Goal: Information Seeking & Learning: Learn about a topic

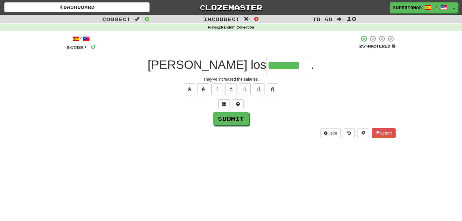
type input "*******"
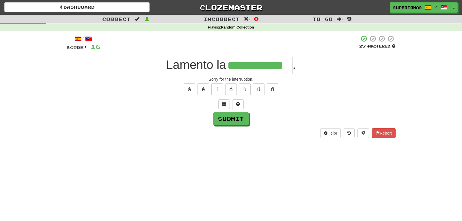
type input "**********"
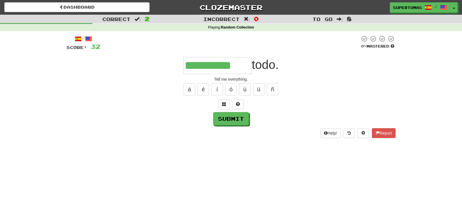
type input "**********"
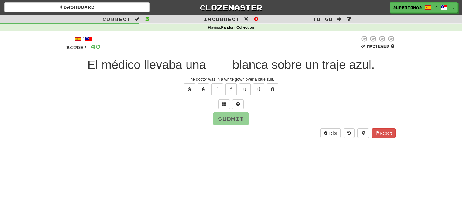
type input "*"
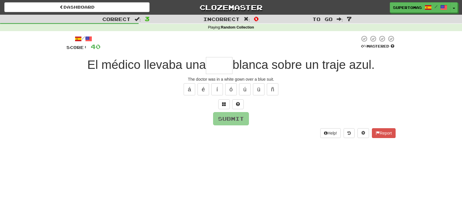
type input "*"
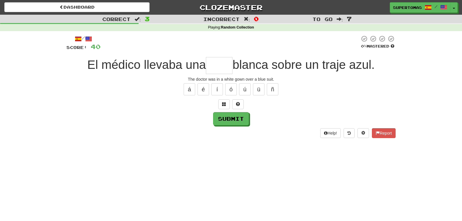
type input "*"
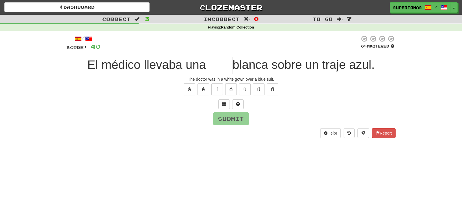
type input "*"
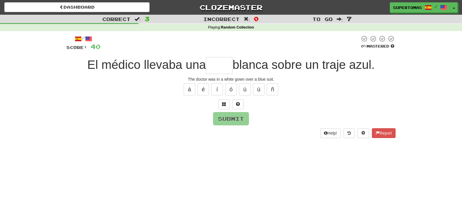
type input "*"
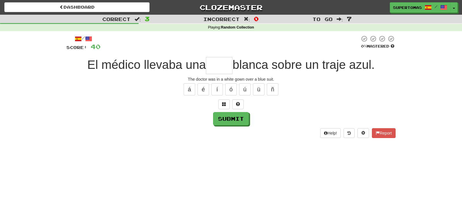
type input "*"
type input "****"
click at [231, 119] on button "Submit" at bounding box center [231, 119] width 36 height 13
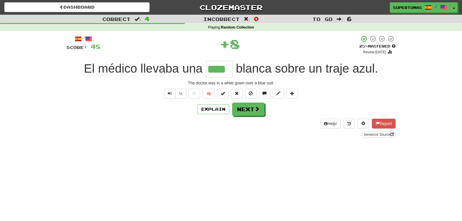
click at [240, 102] on div "/ Score: 48 + 8 25 % Mastered Review: [DATE] El médico llevaba una **** [PERSON…" at bounding box center [230, 86] width 329 height 103
click at [250, 111] on button "Next" at bounding box center [248, 109] width 32 height 13
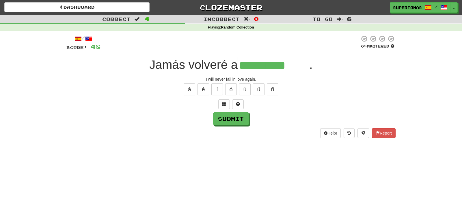
type input "**********"
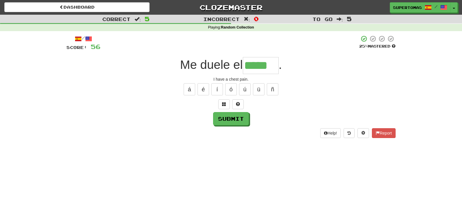
type input "*****"
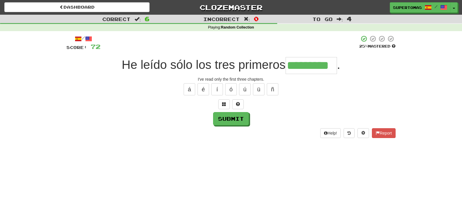
type input "*********"
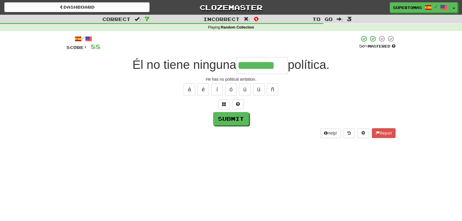
type input "********"
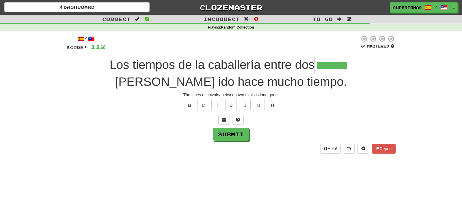
type input "*******"
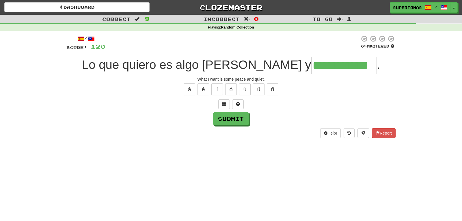
type input "**********"
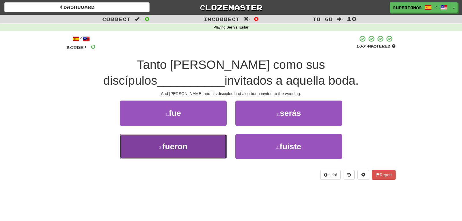
click at [175, 144] on span "fueron" at bounding box center [174, 146] width 25 height 9
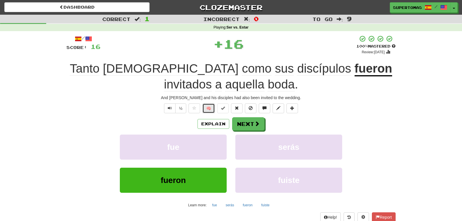
click at [208, 107] on button "🧠" at bounding box center [208, 109] width 12 height 10
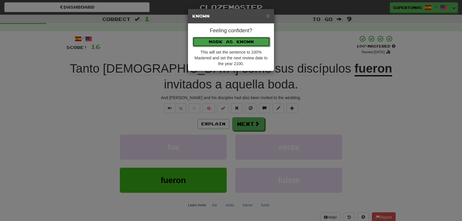
click at [214, 42] on button "Mark as Known" at bounding box center [231, 42] width 77 height 10
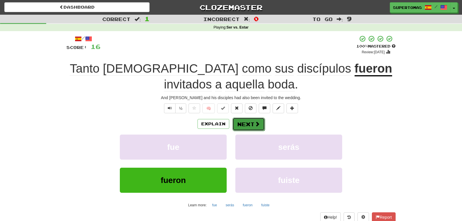
click at [243, 122] on button "Next" at bounding box center [248, 124] width 32 height 13
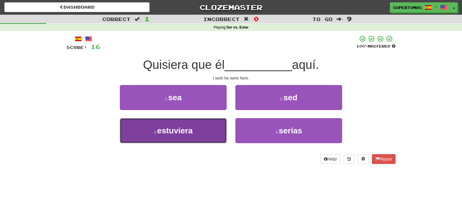
click at [188, 134] on span "estuviera" at bounding box center [175, 130] width 36 height 9
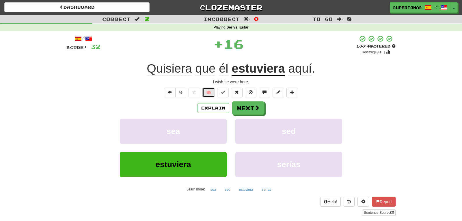
click at [210, 92] on button "🧠" at bounding box center [208, 93] width 12 height 10
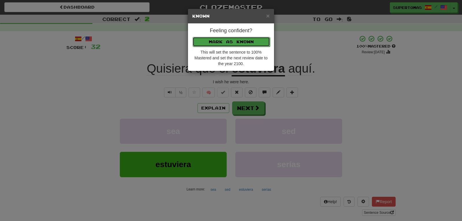
click at [210, 43] on button "Mark as Known" at bounding box center [231, 42] width 77 height 10
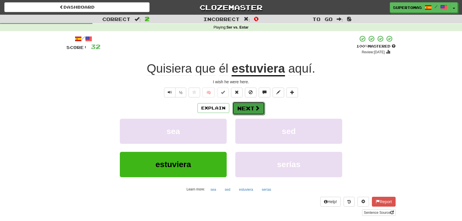
click at [239, 108] on button "Next" at bounding box center [248, 108] width 32 height 13
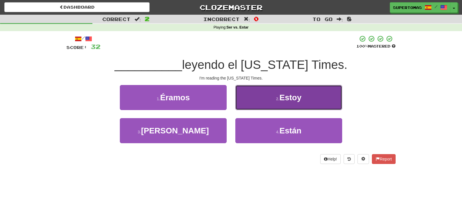
click at [267, 98] on button "2 . Estoy" at bounding box center [288, 97] width 107 height 25
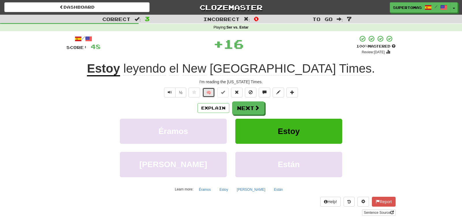
click at [208, 95] on button "🧠" at bounding box center [208, 93] width 12 height 10
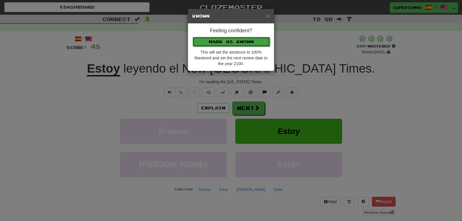
click at [206, 42] on button "Mark as Known" at bounding box center [231, 42] width 77 height 10
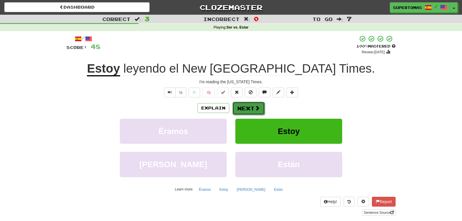
click at [243, 107] on button "Next" at bounding box center [248, 108] width 32 height 13
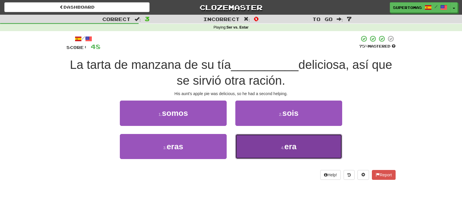
click at [264, 150] on button "4 . era" at bounding box center [288, 146] width 107 height 25
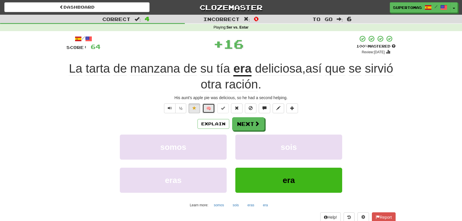
click at [205, 108] on button "🧠" at bounding box center [208, 109] width 12 height 10
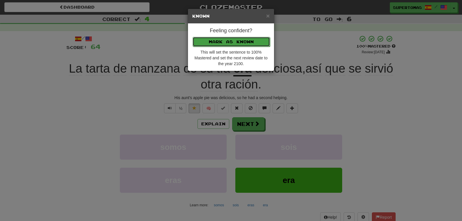
click at [212, 42] on button "Mark as Known" at bounding box center [231, 42] width 77 height 10
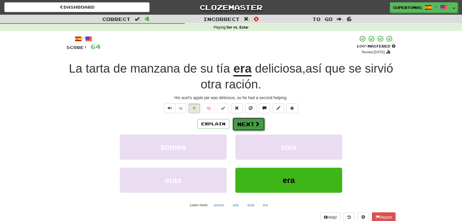
click at [242, 121] on button "Next" at bounding box center [248, 124] width 32 height 13
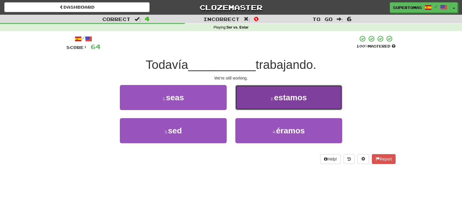
click at [262, 100] on button "2 . estamos" at bounding box center [288, 97] width 107 height 25
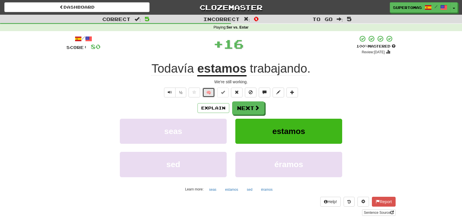
click at [209, 94] on button "🧠" at bounding box center [208, 93] width 12 height 10
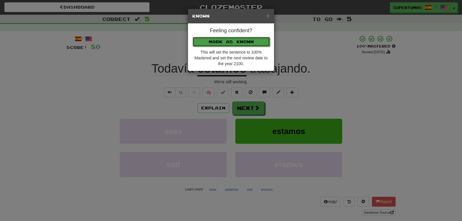
click at [208, 43] on button "Mark as Known" at bounding box center [231, 42] width 77 height 10
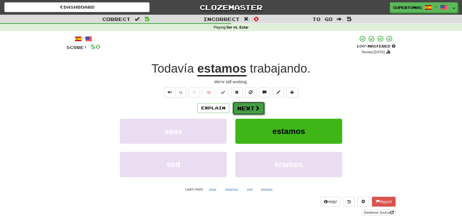
click at [237, 103] on button "Next" at bounding box center [248, 108] width 32 height 13
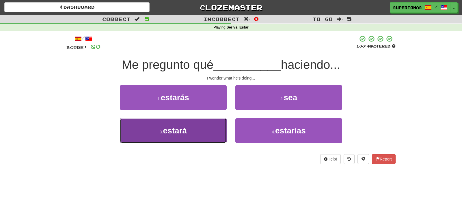
click at [187, 138] on button "3 . estará" at bounding box center [173, 130] width 107 height 25
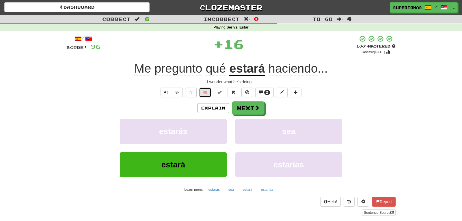
click at [204, 95] on button "🧠" at bounding box center [205, 93] width 12 height 10
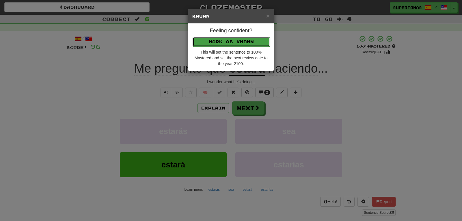
click at [209, 40] on button "Mark as Known" at bounding box center [231, 42] width 77 height 10
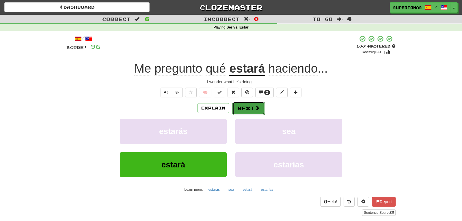
click at [237, 104] on button "Next" at bounding box center [248, 108] width 32 height 13
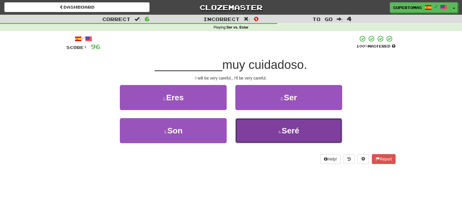
click at [290, 133] on span "Seré" at bounding box center [290, 130] width 18 height 9
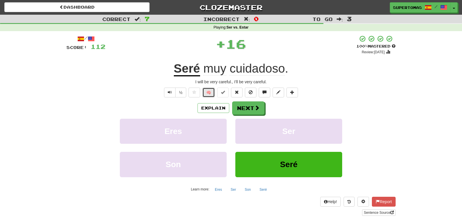
click at [206, 93] on button "🧠" at bounding box center [208, 93] width 12 height 10
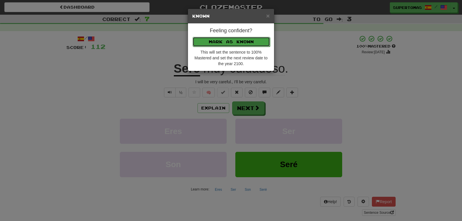
click at [204, 44] on button "Mark as Known" at bounding box center [231, 42] width 77 height 10
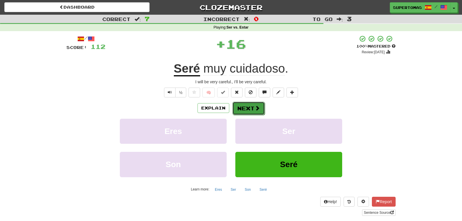
click at [237, 107] on button "Next" at bounding box center [248, 108] width 32 height 13
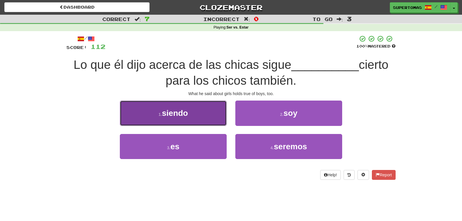
click at [187, 122] on button "1 . siendo" at bounding box center [173, 113] width 107 height 25
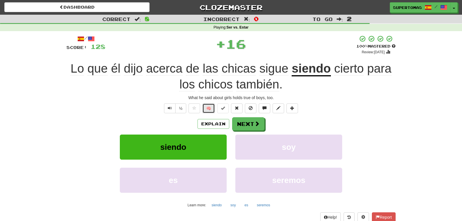
click at [208, 110] on button "🧠" at bounding box center [208, 109] width 12 height 10
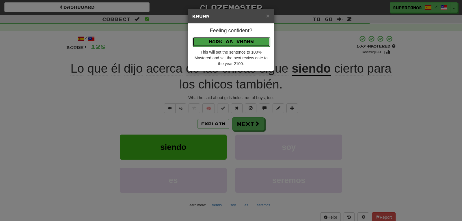
click at [214, 42] on button "Mark as Known" at bounding box center [231, 42] width 77 height 10
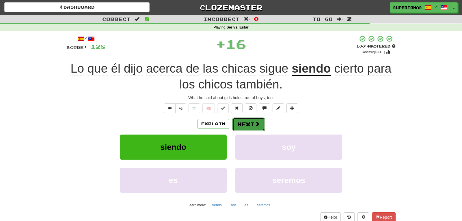
click at [246, 120] on button "Next" at bounding box center [248, 124] width 32 height 13
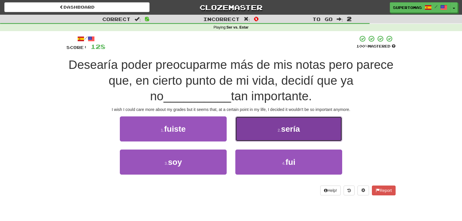
click at [257, 133] on button "2 . sería" at bounding box center [288, 129] width 107 height 25
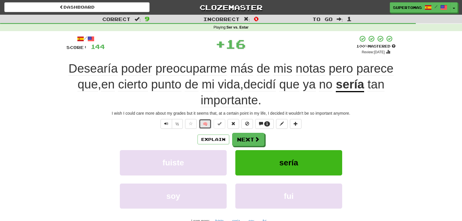
click at [201, 123] on button "🧠" at bounding box center [205, 124] width 12 height 10
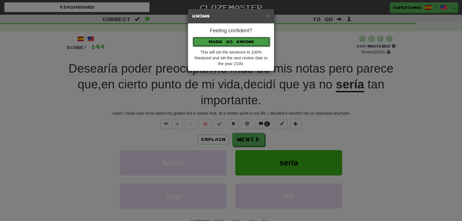
click at [213, 42] on button "Mark as Known" at bounding box center [231, 42] width 77 height 10
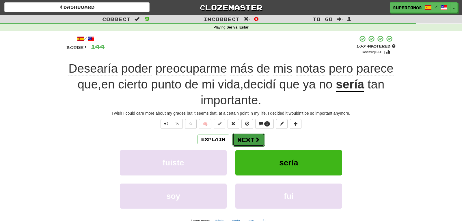
click at [247, 140] on button "Next" at bounding box center [248, 139] width 32 height 13
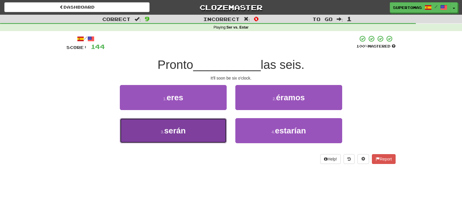
click at [174, 137] on button "3 . serán" at bounding box center [173, 130] width 107 height 25
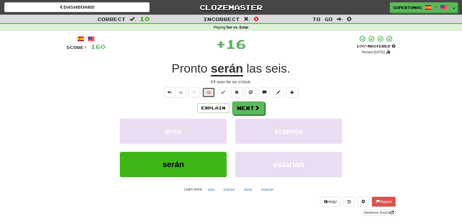
click at [209, 92] on button "🧠" at bounding box center [208, 93] width 12 height 10
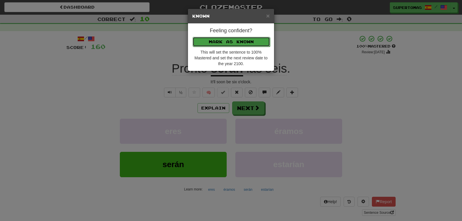
click at [218, 44] on button "Mark as Known" at bounding box center [231, 42] width 77 height 10
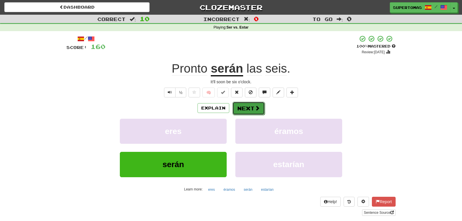
click at [242, 106] on button "Next" at bounding box center [248, 108] width 32 height 13
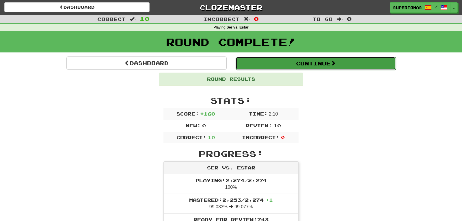
click at [312, 61] on button "Continue" at bounding box center [316, 63] width 160 height 13
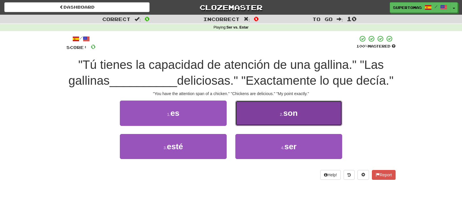
click at [266, 126] on button "2 . son" at bounding box center [288, 113] width 107 height 25
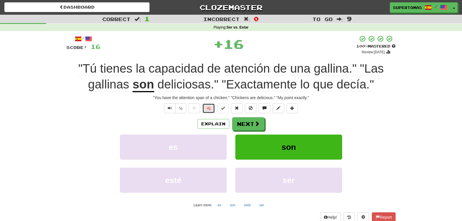
click at [208, 109] on button "🧠" at bounding box center [208, 109] width 12 height 10
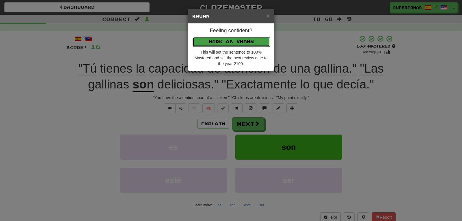
click at [214, 42] on button "Mark as Known" at bounding box center [231, 42] width 77 height 10
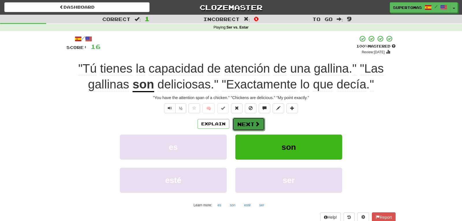
click at [241, 120] on button "Next" at bounding box center [248, 124] width 32 height 13
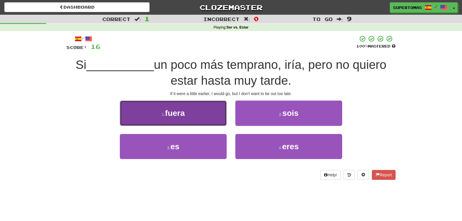
click at [165, 121] on button "1 . fuera" at bounding box center [173, 113] width 107 height 25
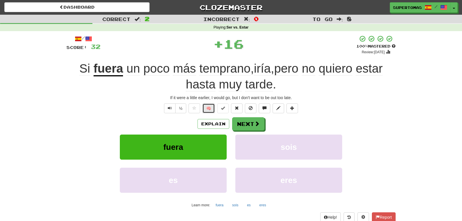
click at [206, 111] on button "🧠" at bounding box center [208, 109] width 12 height 10
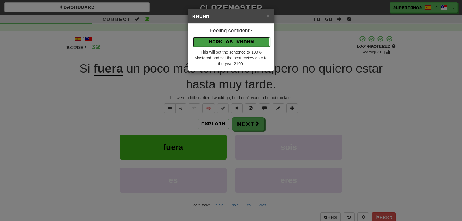
click at [218, 42] on button "Mark as Known" at bounding box center [231, 42] width 77 height 10
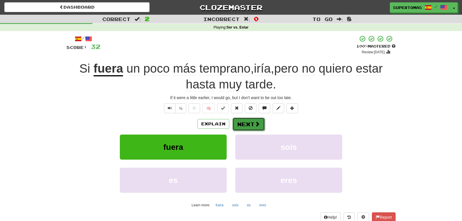
click at [244, 121] on button "Next" at bounding box center [248, 124] width 32 height 13
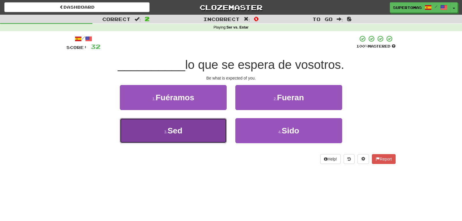
click at [182, 140] on button "3 . Sed" at bounding box center [173, 130] width 107 height 25
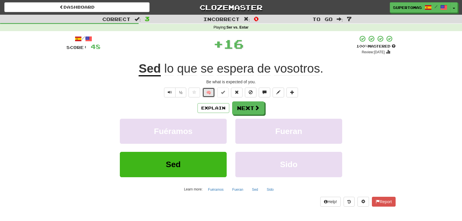
click at [206, 94] on button "🧠" at bounding box center [208, 93] width 12 height 10
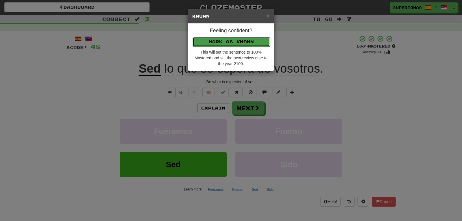
click at [208, 40] on button "Mark as Known" at bounding box center [231, 42] width 77 height 10
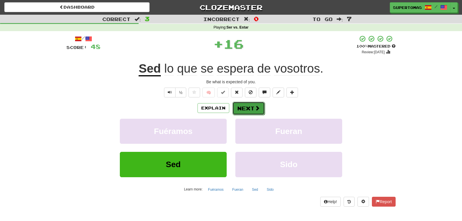
click at [243, 104] on button "Next" at bounding box center [248, 108] width 32 height 13
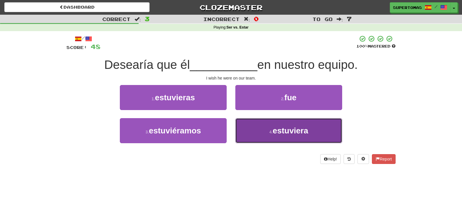
click at [245, 133] on button "4 . estuviera" at bounding box center [288, 130] width 107 height 25
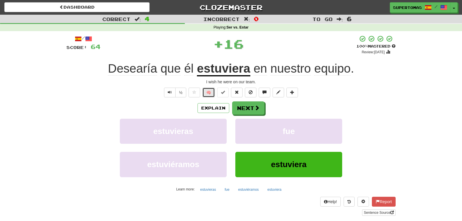
click at [210, 92] on button "🧠" at bounding box center [208, 93] width 12 height 10
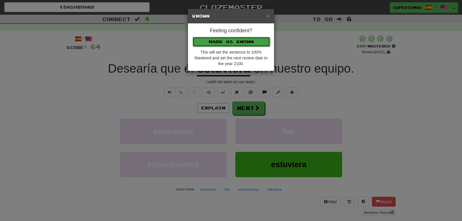
click at [208, 42] on button "Mark as Known" at bounding box center [231, 42] width 77 height 10
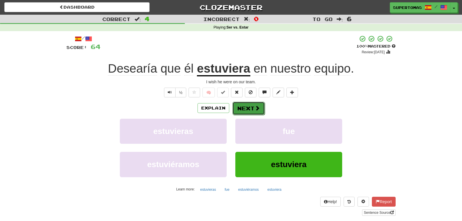
click at [243, 108] on button "Next" at bounding box center [248, 108] width 32 height 13
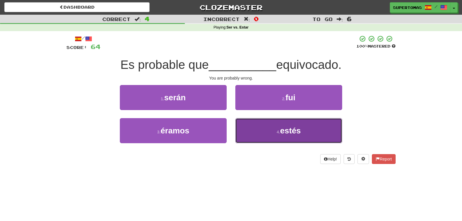
click at [252, 134] on button "4 . estés" at bounding box center [288, 130] width 107 height 25
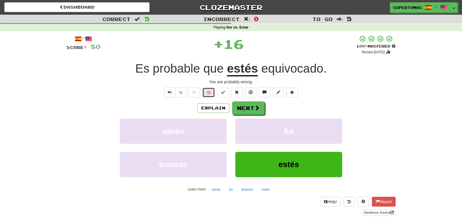
click at [207, 92] on button "🧠" at bounding box center [208, 93] width 12 height 10
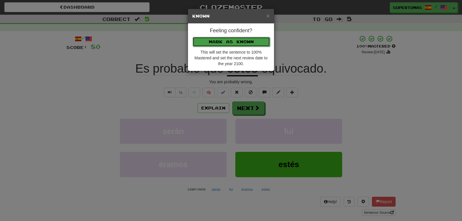
click at [207, 40] on button "Mark as Known" at bounding box center [231, 42] width 77 height 10
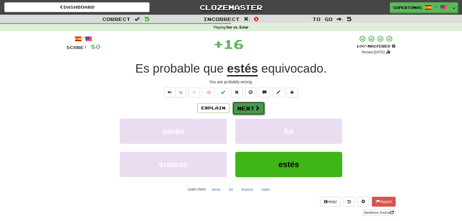
click at [244, 105] on button "Next" at bounding box center [248, 108] width 32 height 13
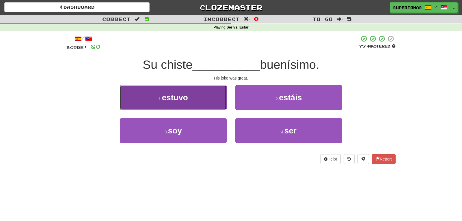
click at [186, 102] on span "estuvo" at bounding box center [175, 97] width 26 height 9
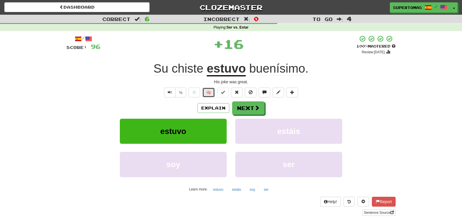
click at [207, 94] on button "🧠" at bounding box center [208, 93] width 12 height 10
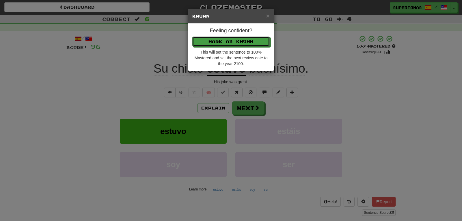
click at [223, 45] on button "Mark as Known" at bounding box center [230, 42] width 77 height 10
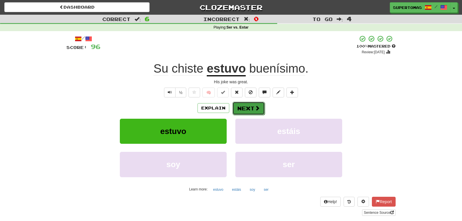
click at [243, 102] on button "Next" at bounding box center [248, 108] width 32 height 13
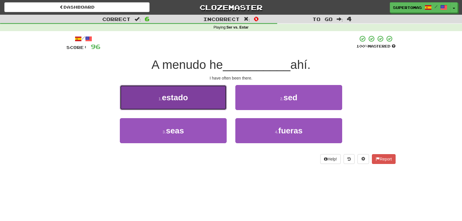
click at [185, 103] on button "1 . estado" at bounding box center [173, 97] width 107 height 25
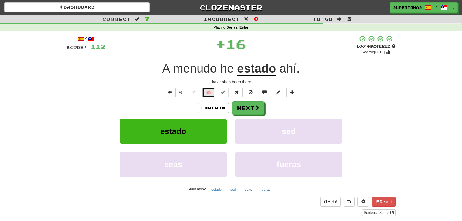
click at [208, 93] on button "🧠" at bounding box center [208, 93] width 12 height 10
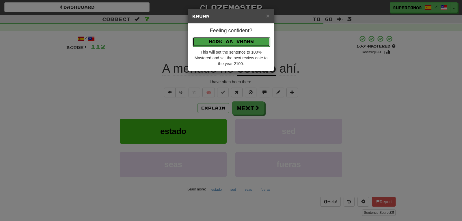
click at [210, 45] on button "Mark as Known" at bounding box center [231, 42] width 77 height 10
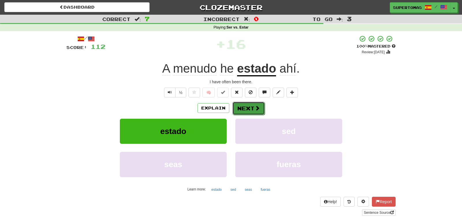
click at [239, 105] on button "Next" at bounding box center [248, 108] width 32 height 13
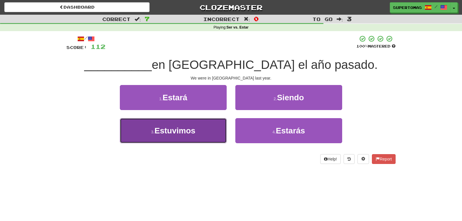
click at [176, 128] on span "Estuvimos" at bounding box center [174, 130] width 41 height 9
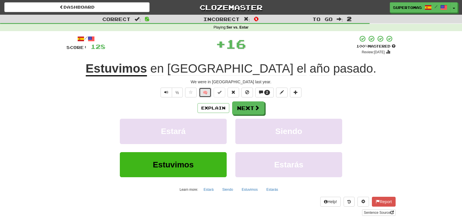
click at [203, 93] on button "🧠" at bounding box center [205, 93] width 12 height 10
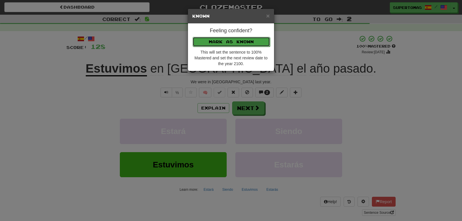
click at [221, 44] on button "Mark as Known" at bounding box center [231, 42] width 77 height 10
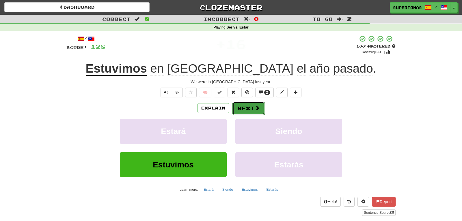
click at [239, 107] on button "Next" at bounding box center [248, 108] width 32 height 13
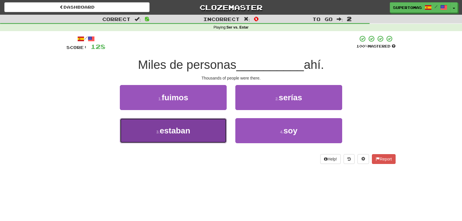
click at [176, 137] on button "3 . estaban" at bounding box center [173, 130] width 107 height 25
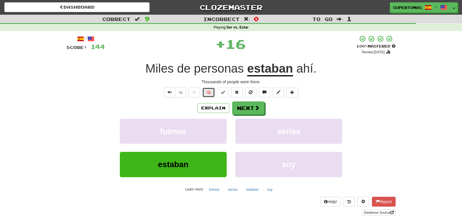
click at [208, 94] on button "🧠" at bounding box center [208, 93] width 12 height 10
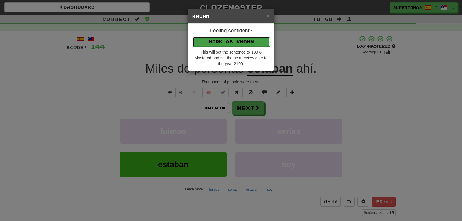
click at [210, 46] on button "Mark as Known" at bounding box center [231, 42] width 77 height 10
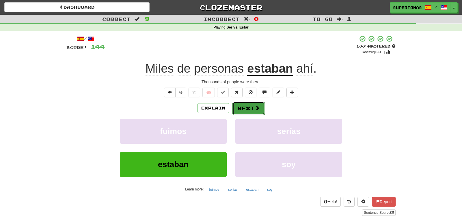
click at [243, 106] on button "Next" at bounding box center [248, 108] width 32 height 13
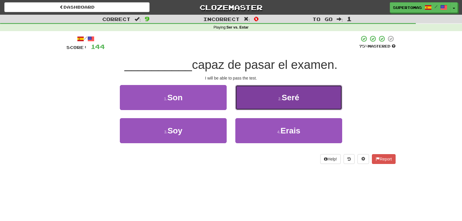
click at [282, 98] on span "Seré" at bounding box center [290, 97] width 18 height 9
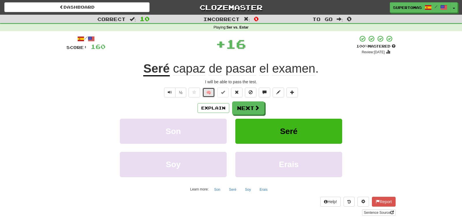
click at [209, 92] on button "🧠" at bounding box center [208, 93] width 12 height 10
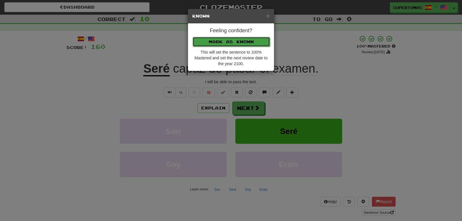
click at [214, 42] on button "Mark as Known" at bounding box center [231, 42] width 77 height 10
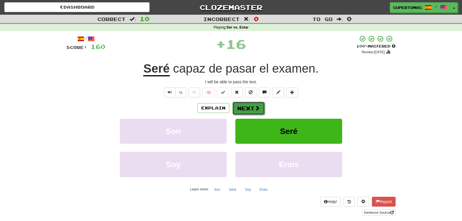
click at [245, 106] on button "Next" at bounding box center [248, 108] width 32 height 13
